Goal: Navigation & Orientation: Find specific page/section

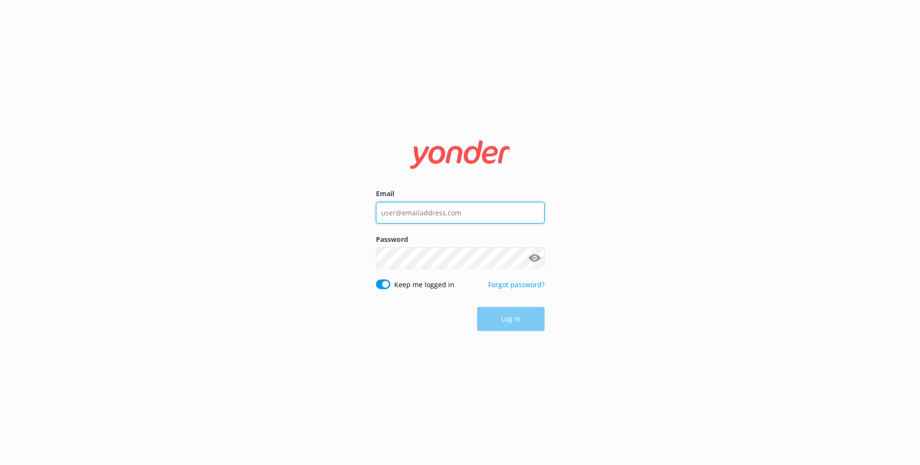
type input "chris@speedboatadventures.com"
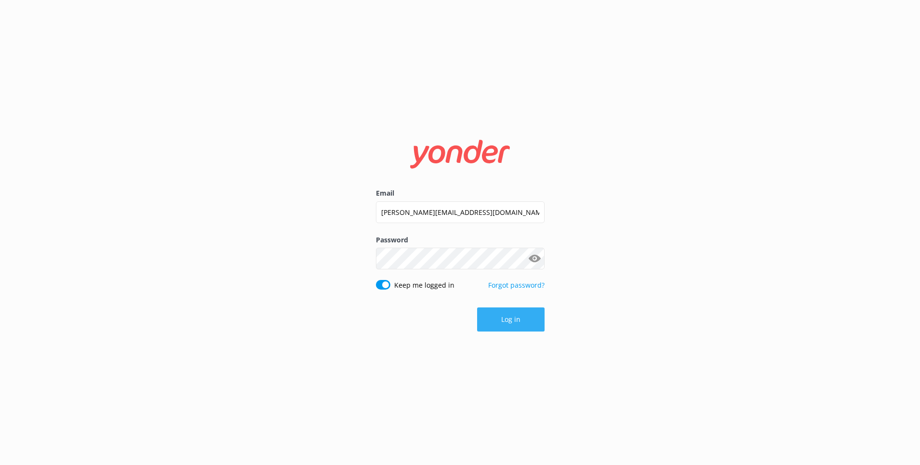
click at [497, 316] on div "Log in" at bounding box center [460, 320] width 169 height 24
click at [503, 317] on button "Log in" at bounding box center [510, 320] width 67 height 24
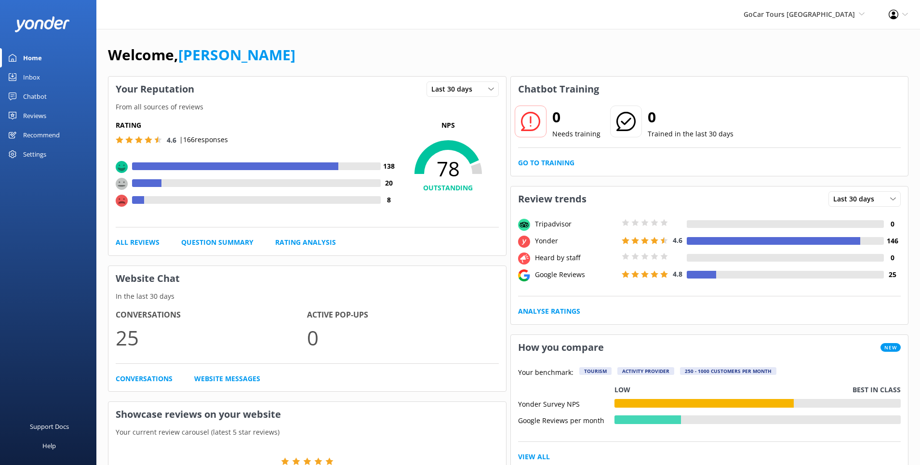
click at [47, 114] on link "Reviews" at bounding box center [48, 115] width 96 height 19
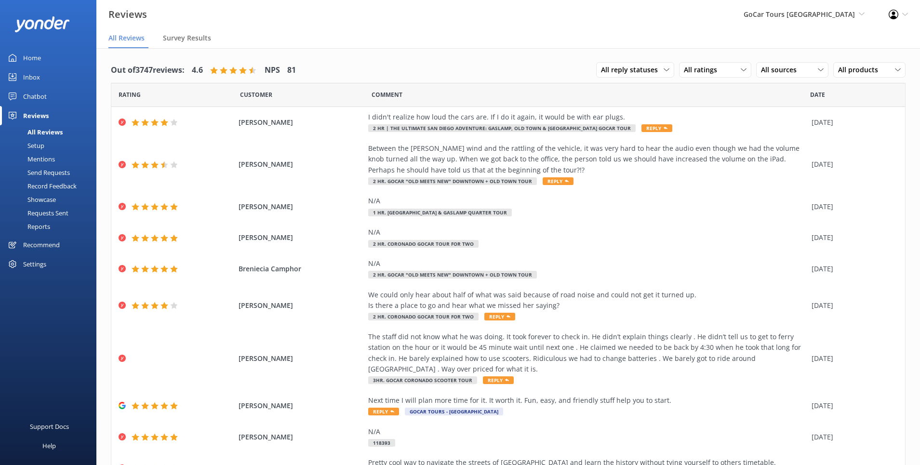
click at [29, 55] on div "Home" at bounding box center [32, 57] width 18 height 19
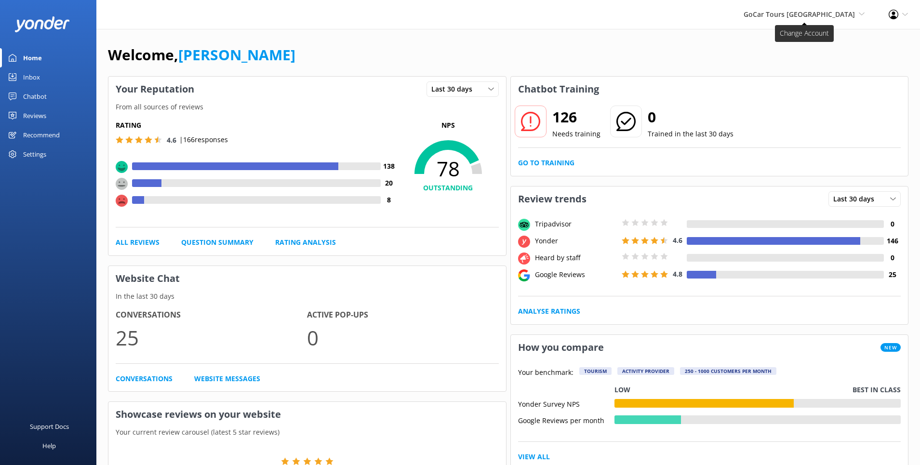
click at [842, 13] on span "GoCar Tours San Diego" at bounding box center [799, 14] width 111 height 9
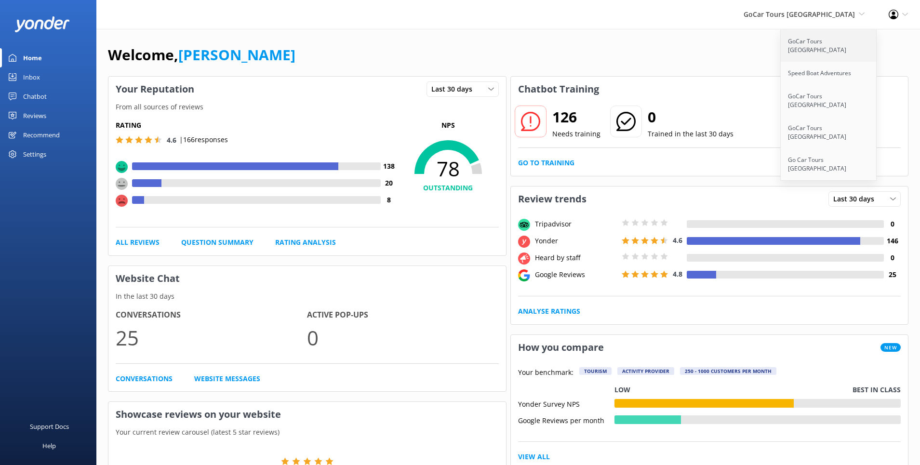
click at [820, 42] on link "GoCar Tours San Diego" at bounding box center [829, 46] width 96 height 32
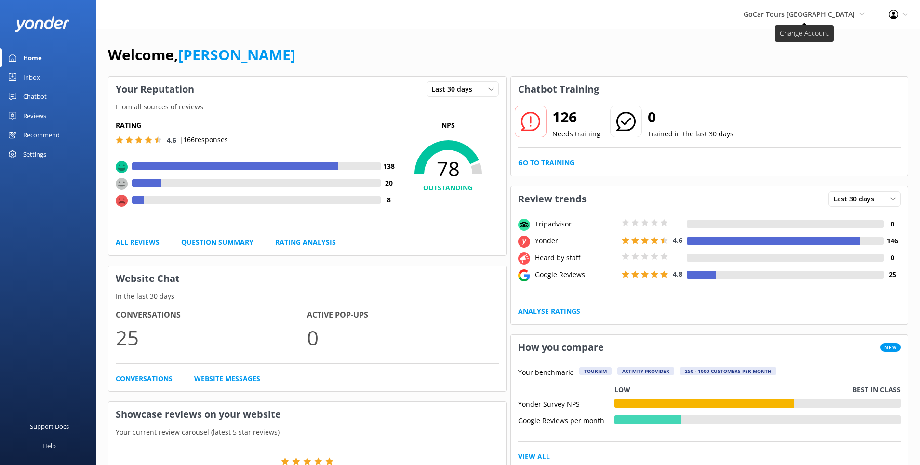
click at [845, 13] on span "GoCar Tours [GEOGRAPHIC_DATA]" at bounding box center [799, 14] width 111 height 9
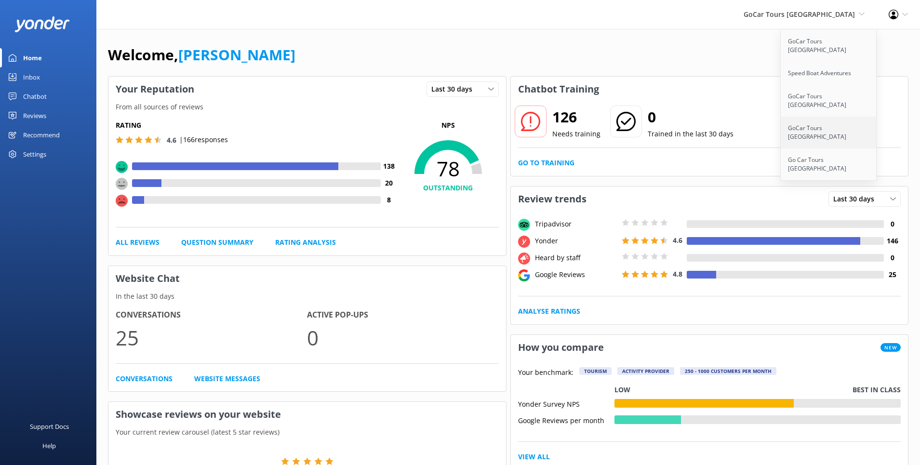
click at [820, 117] on link "GoCar Tours [GEOGRAPHIC_DATA]" at bounding box center [829, 133] width 96 height 32
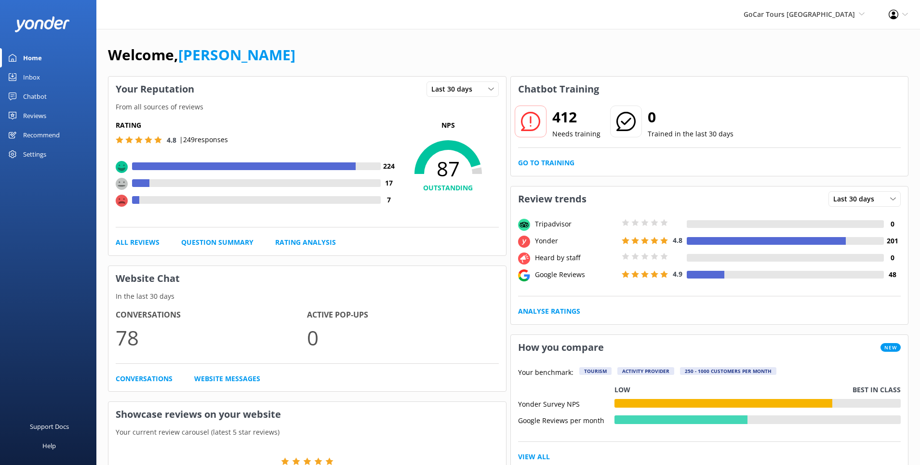
click at [35, 59] on div "Home" at bounding box center [32, 57] width 19 height 19
